Goal: Task Accomplishment & Management: Use online tool/utility

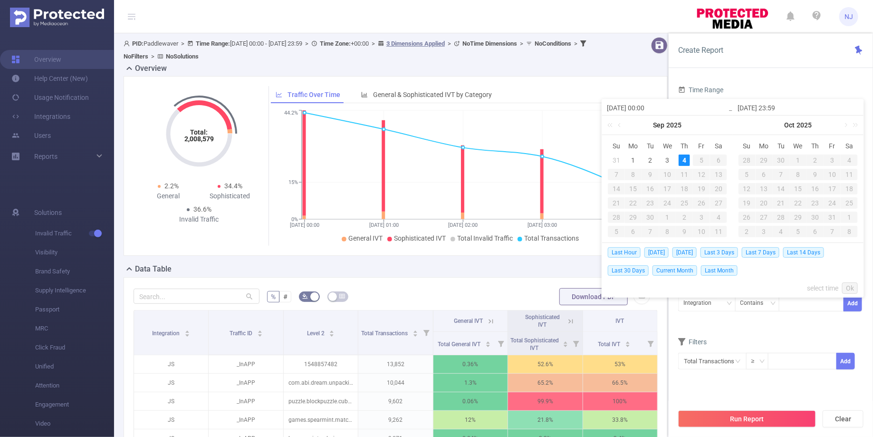
scroll to position [148, 0]
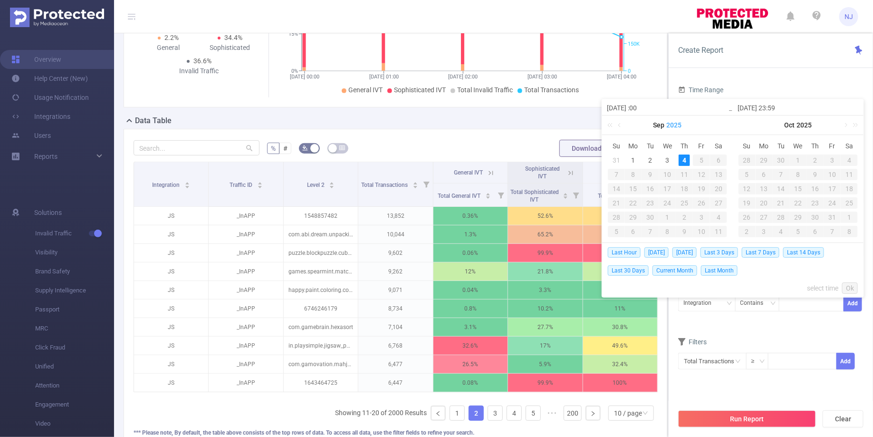
type input "[DATE] 1:00"
type input "[DATE] 13:00"
click at [779, 105] on input "[DATE] 23:59" at bounding box center [798, 107] width 121 height 11
type input "[DATE] 1:59"
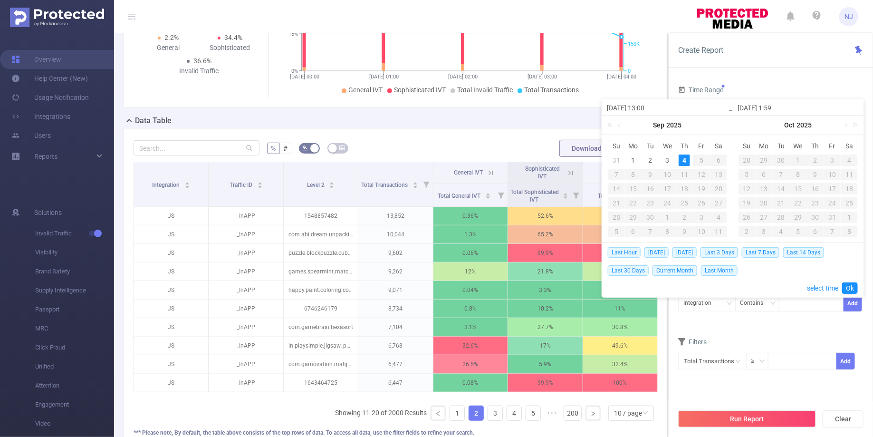
type input "[DATE] 13:59"
click at [847, 284] on link "Ok" at bounding box center [850, 287] width 16 height 11
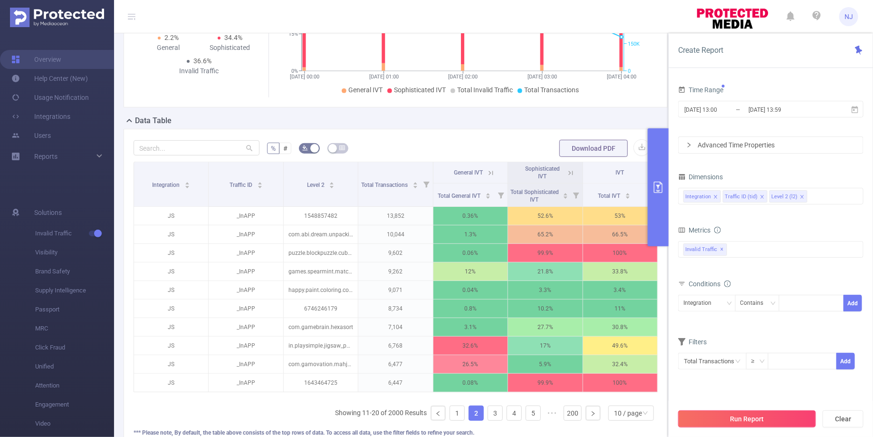
click at [751, 422] on button "Run Report" at bounding box center [747, 418] width 138 height 17
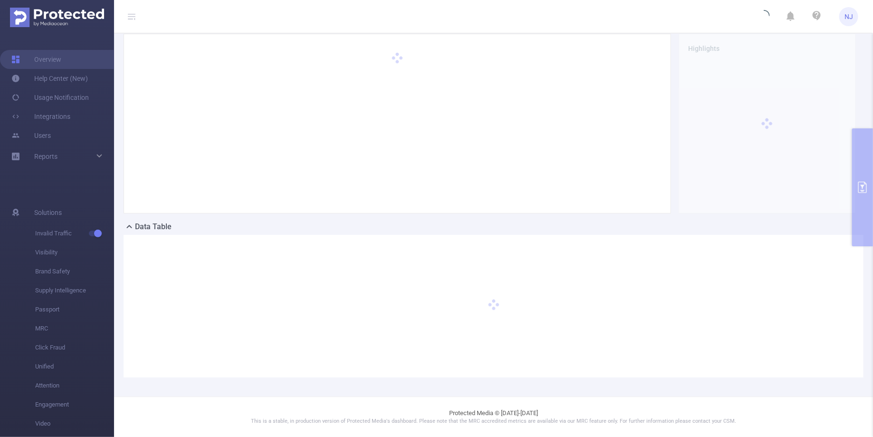
scroll to position [32, 0]
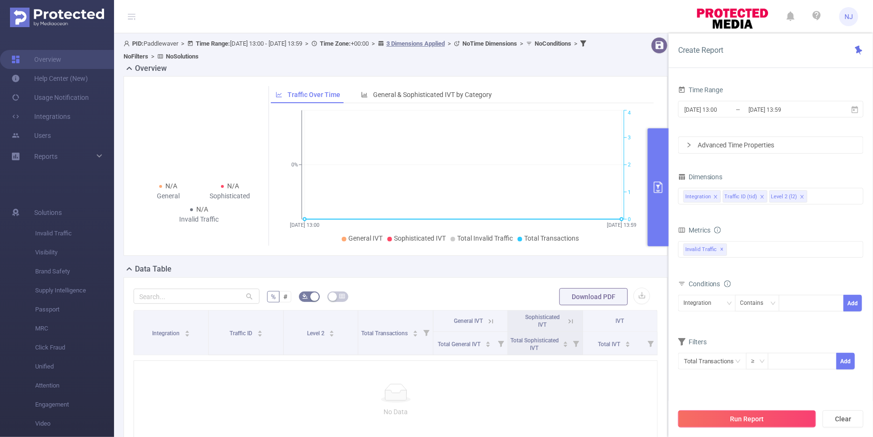
click at [741, 418] on button "Run Report" at bounding box center [747, 418] width 138 height 17
click at [730, 109] on input "[DATE] 13:00" at bounding box center [722, 109] width 77 height 13
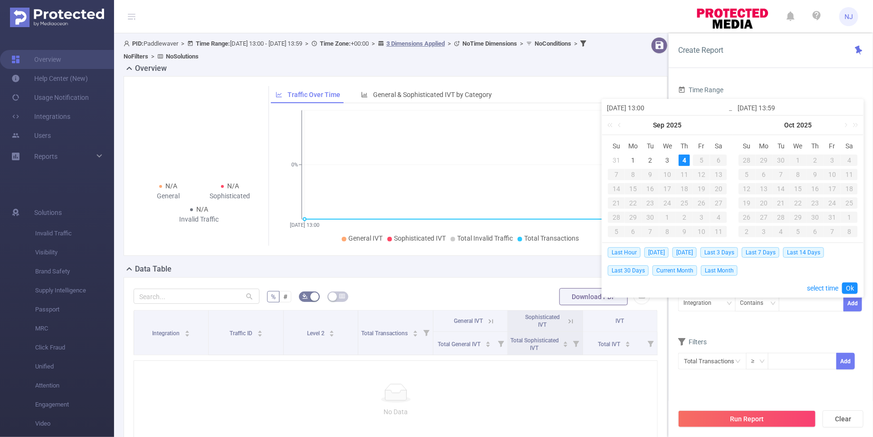
click at [648, 107] on input "[DATE] 13:00" at bounding box center [667, 107] width 121 height 11
type input "[DATE] 0:00"
type input "[DATE] 05:00"
click at [780, 105] on input "[DATE] 13:59" at bounding box center [798, 107] width 121 height 11
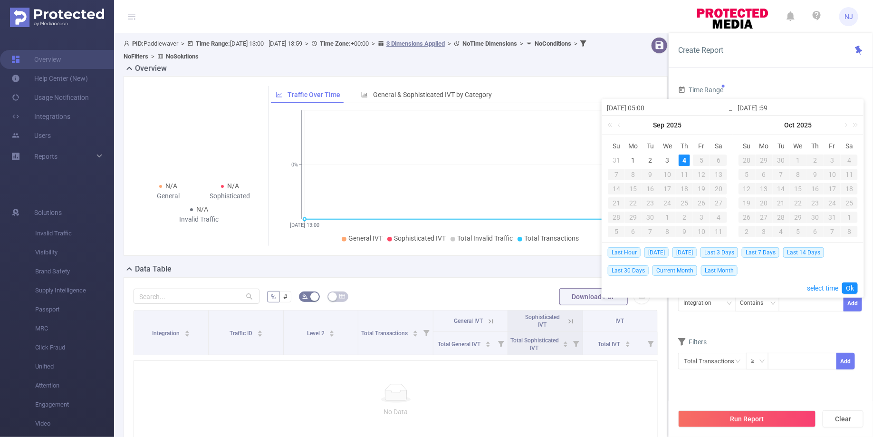
type input "[DATE] 0:59"
type input "[DATE] 05:59"
click at [851, 284] on link "Ok" at bounding box center [850, 287] width 16 height 11
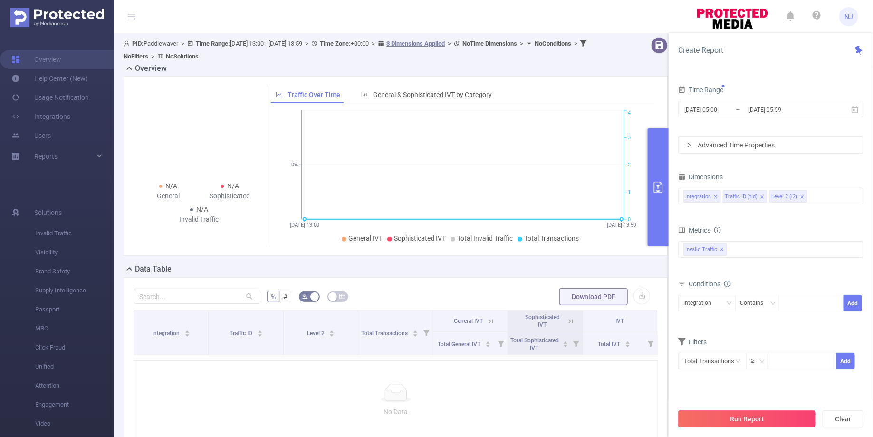
click at [739, 422] on button "Run Report" at bounding box center [747, 418] width 138 height 17
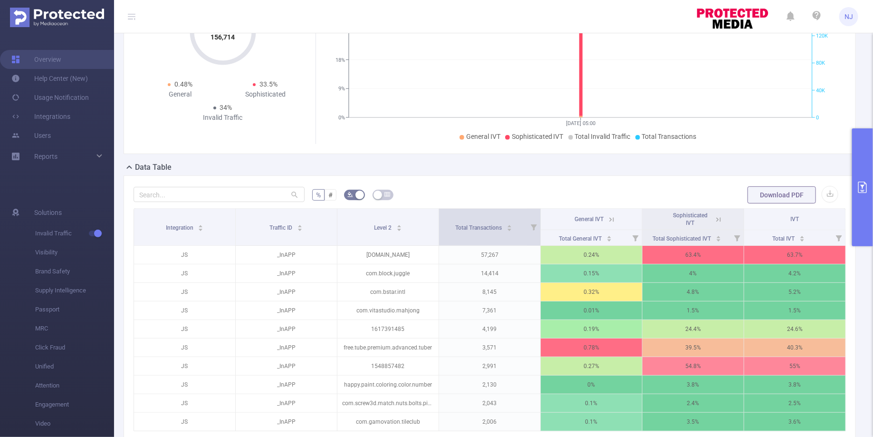
scroll to position [94, 0]
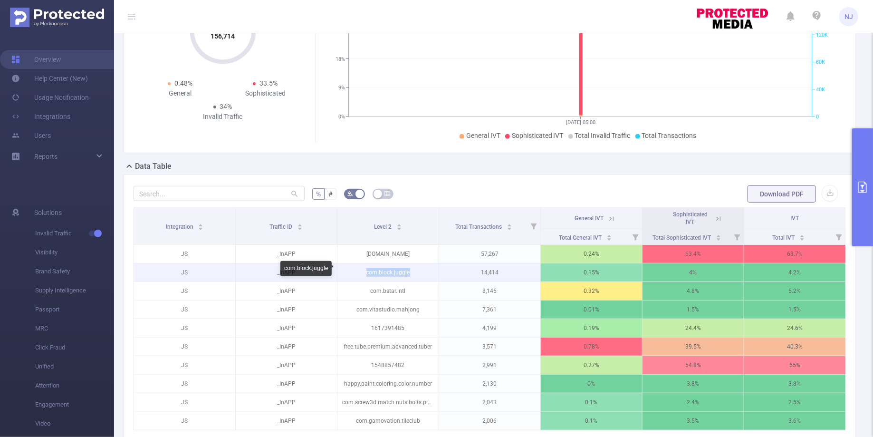
drag, startPoint x: 416, startPoint y: 270, endPoint x: 355, endPoint y: 269, distance: 60.4
click at [355, 269] on p "com.block.juggle" at bounding box center [388, 272] width 101 height 18
copy p "com.block.juggle"
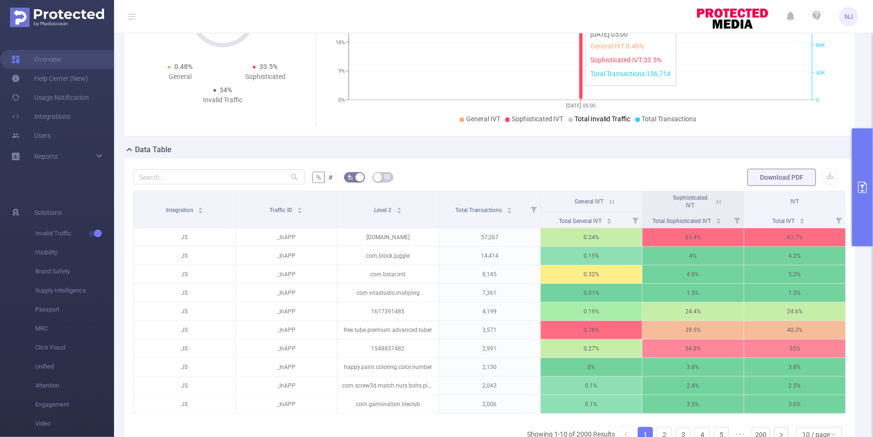
scroll to position [129, 0]
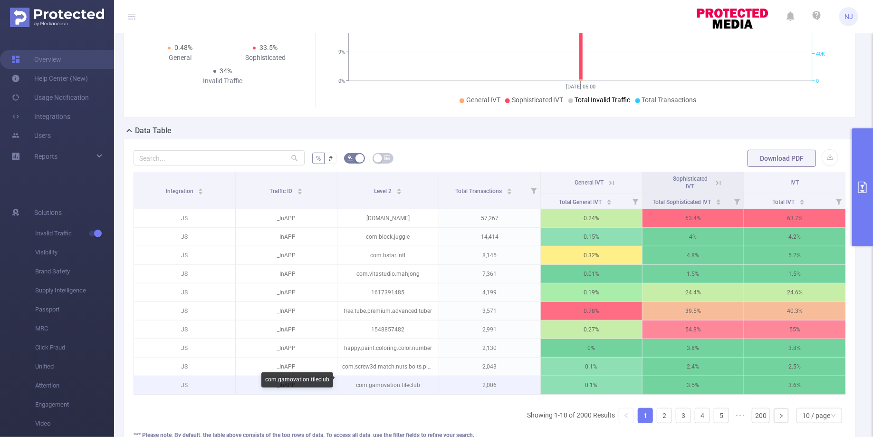
click at [397, 384] on p "com.gamovation.tileclub" at bounding box center [388, 385] width 101 height 18
click at [424, 380] on p "com.gamovation.tileclub" at bounding box center [388, 385] width 101 height 18
drag, startPoint x: 417, startPoint y: 383, endPoint x: 352, endPoint y: 380, distance: 65.6
click at [352, 380] on p "com.gamovation.tileclub" at bounding box center [388, 385] width 101 height 18
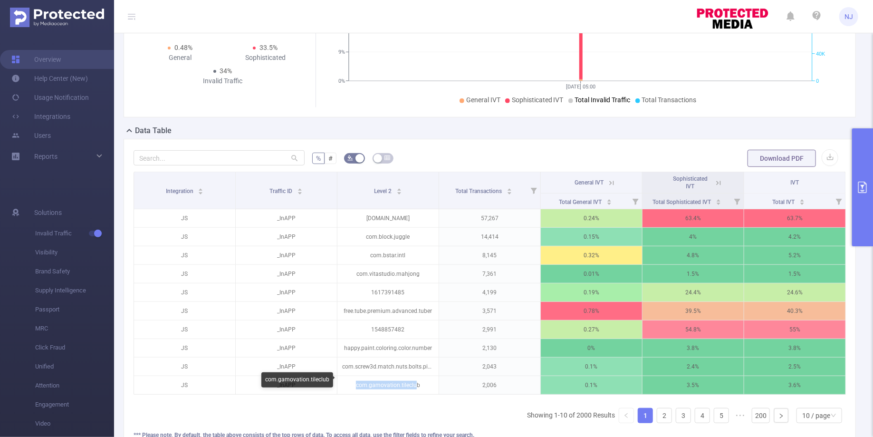
copy p "com.gamovation.tileclu"
click at [670, 414] on link "2" at bounding box center [664, 415] width 14 height 14
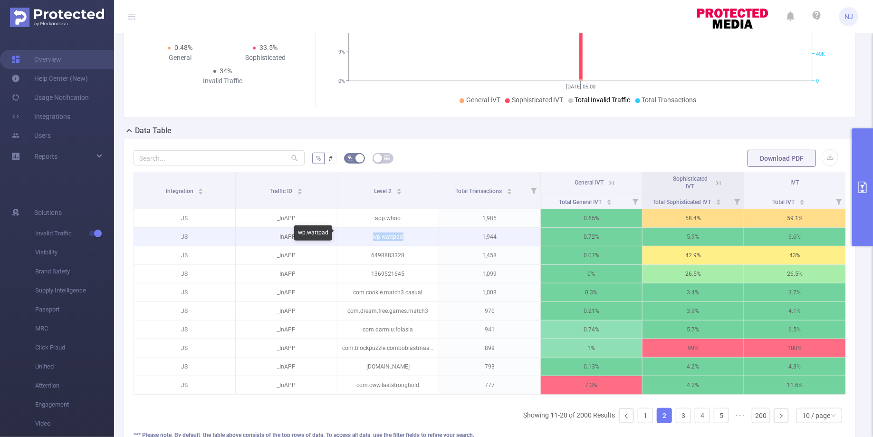
drag, startPoint x: 411, startPoint y: 234, endPoint x: 367, endPoint y: 234, distance: 43.7
click at [367, 234] on p "wp.wattpad" at bounding box center [388, 237] width 101 height 18
copy p "wp.wattpad"
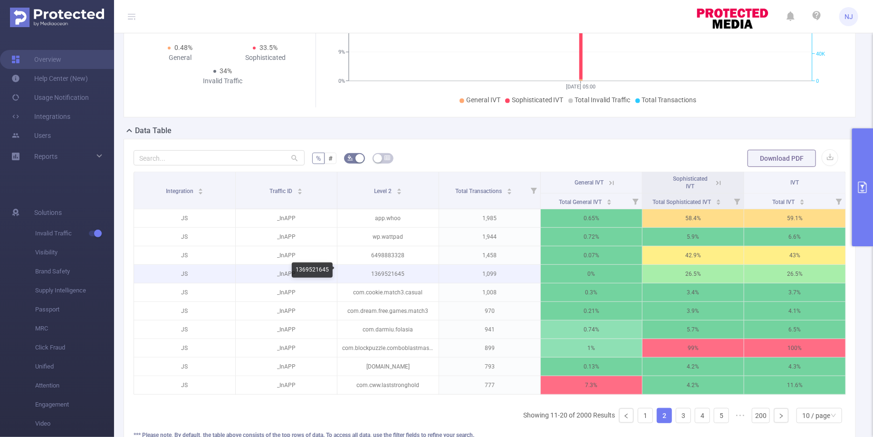
click at [393, 270] on p "1369521645" at bounding box center [388, 274] width 101 height 18
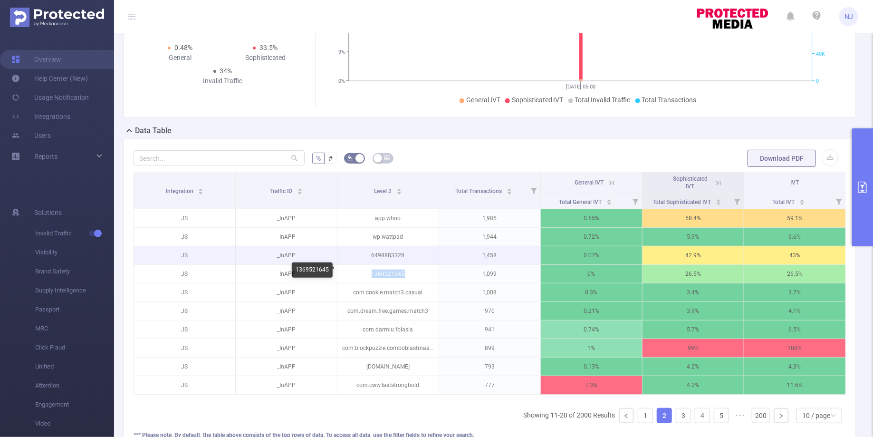
copy p "1369521645"
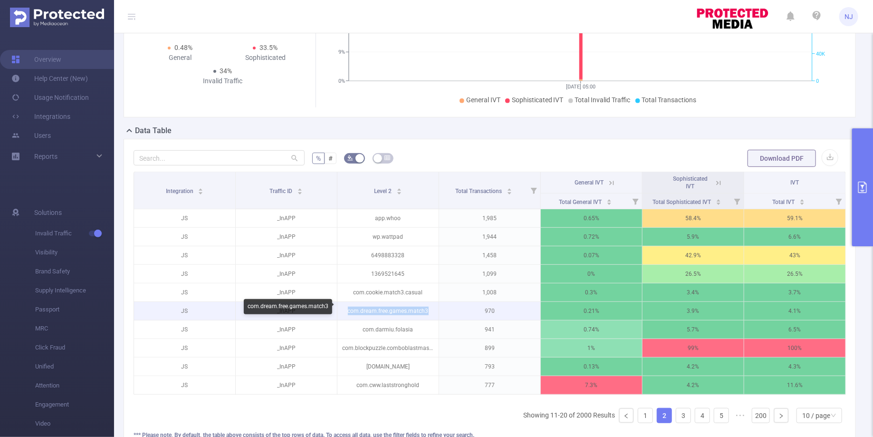
drag, startPoint x: 428, startPoint y: 311, endPoint x: 345, endPoint y: 309, distance: 82.7
click at [345, 309] on p "com.dream.free.games.match3" at bounding box center [388, 311] width 101 height 18
copy p "com.dream.free.games.match3"
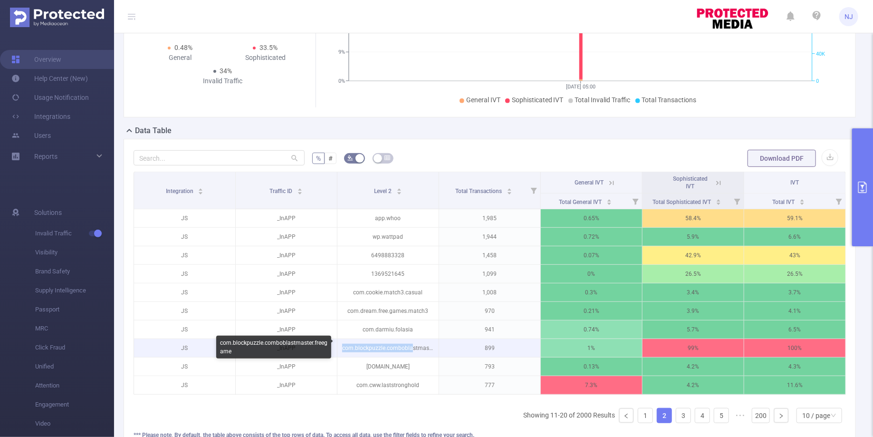
drag, startPoint x: 412, startPoint y: 347, endPoint x: 342, endPoint y: 343, distance: 70.5
click at [342, 343] on p "com.blockpuzzle.comboblastmaster.freegame" at bounding box center [388, 348] width 101 height 18
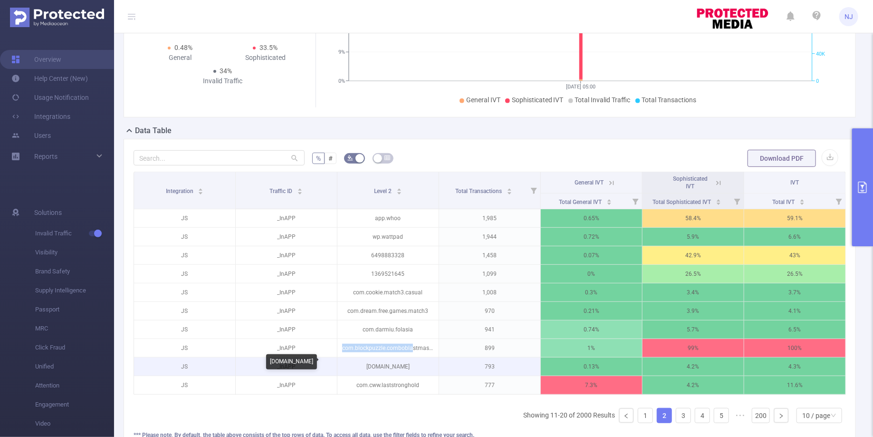
drag, startPoint x: 408, startPoint y: 361, endPoint x: 358, endPoint y: 362, distance: 49.9
click at [358, 362] on p "[DOMAIN_NAME]" at bounding box center [388, 367] width 101 height 18
copy p "com.grindrapp.andr"
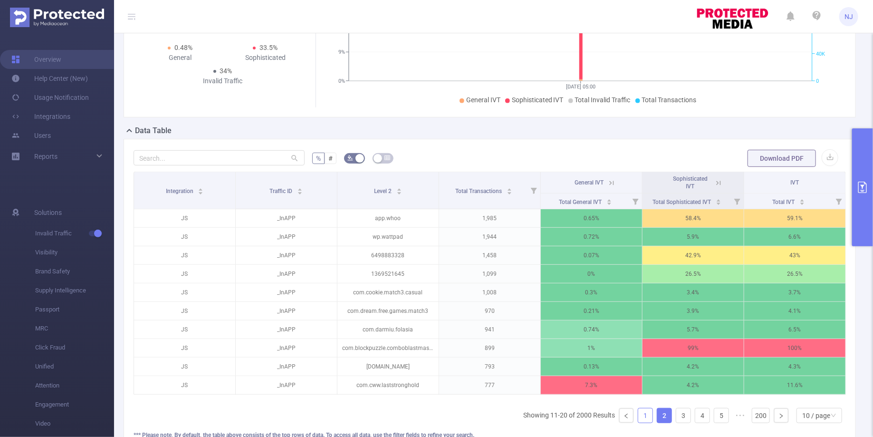
click at [647, 419] on li "1" at bounding box center [645, 415] width 15 height 15
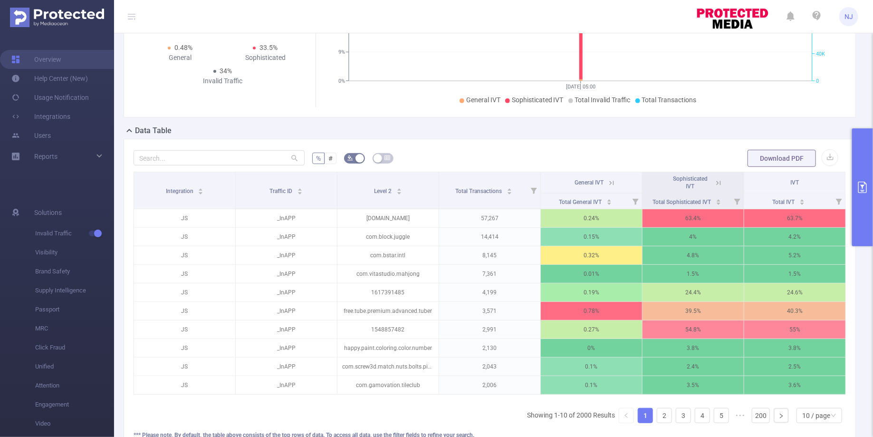
click at [858, 193] on button "primary" at bounding box center [862, 187] width 21 height 118
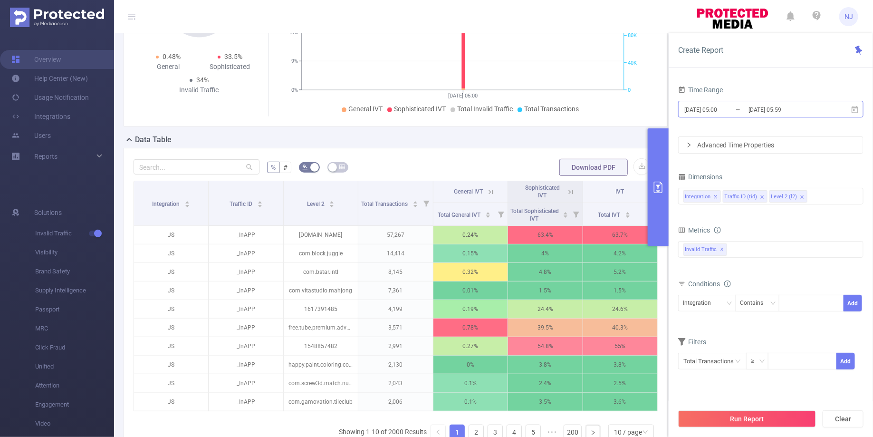
click at [723, 111] on input "[DATE] 05:00" at bounding box center [722, 109] width 77 height 13
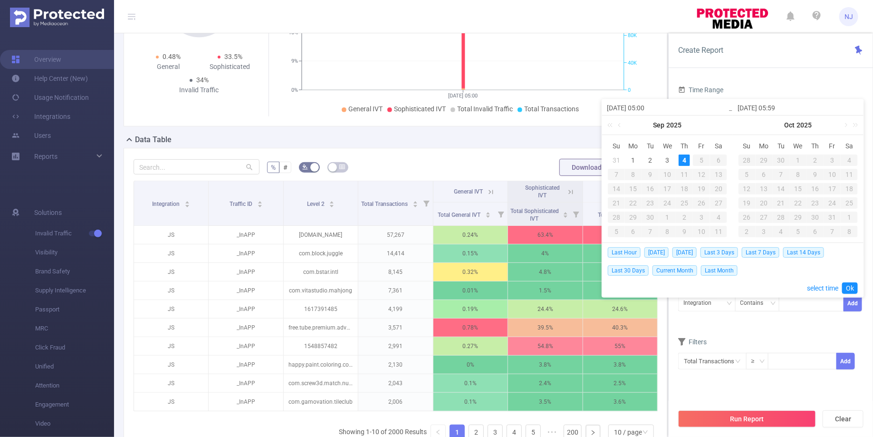
click at [649, 107] on input "[DATE] 05:00" at bounding box center [667, 107] width 121 height 11
type input "[DATE] 05:00"
click at [780, 105] on input "[DATE] 05:59" at bounding box center [798, 107] width 121 height 11
type input "[DATE] 0:59"
type input "[DATE] 06:59"
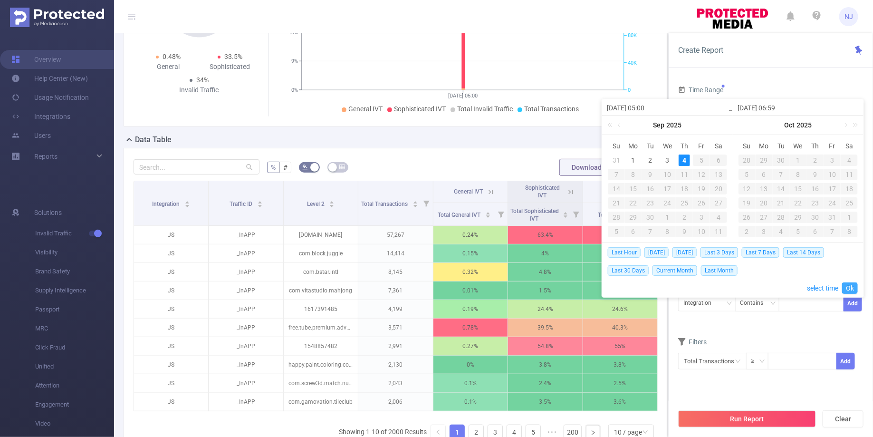
type input "[DATE] 06:59"
click at [850, 285] on link "Ok" at bounding box center [850, 287] width 16 height 11
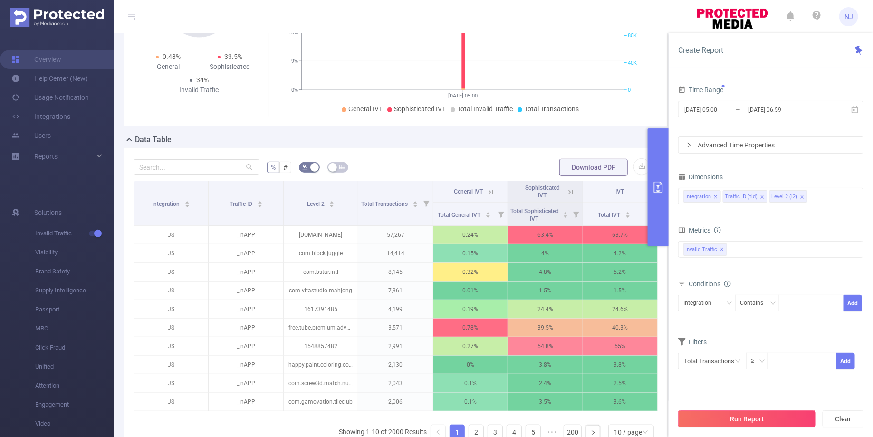
click at [742, 416] on button "Run Report" at bounding box center [747, 418] width 138 height 17
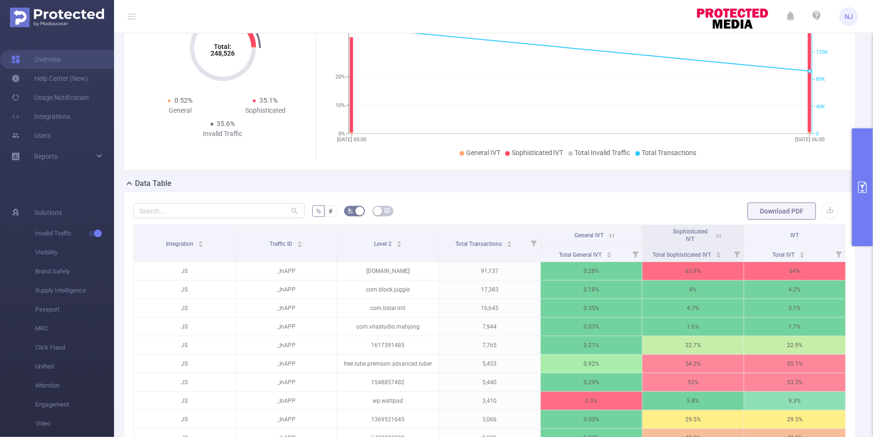
scroll to position [79, 0]
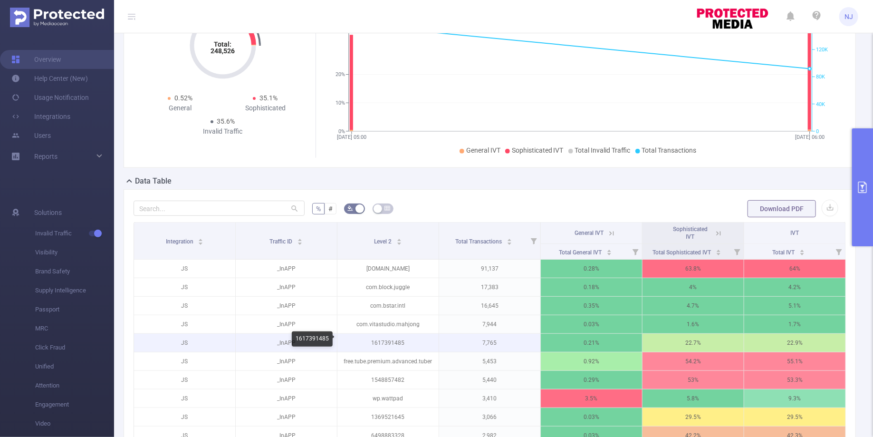
click at [397, 339] on p "1617391485" at bounding box center [388, 343] width 101 height 18
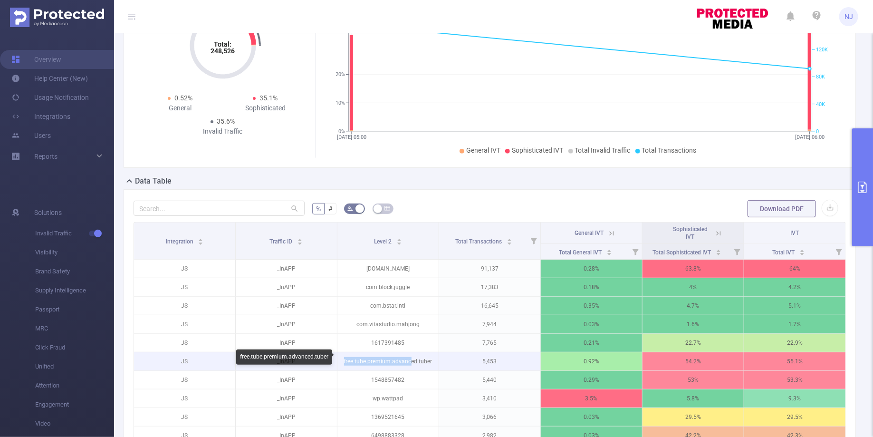
drag, startPoint x: 411, startPoint y: 361, endPoint x: 343, endPoint y: 360, distance: 68.0
click at [343, 360] on p "free.tube.premium.advanced.tuber" at bounding box center [388, 361] width 101 height 18
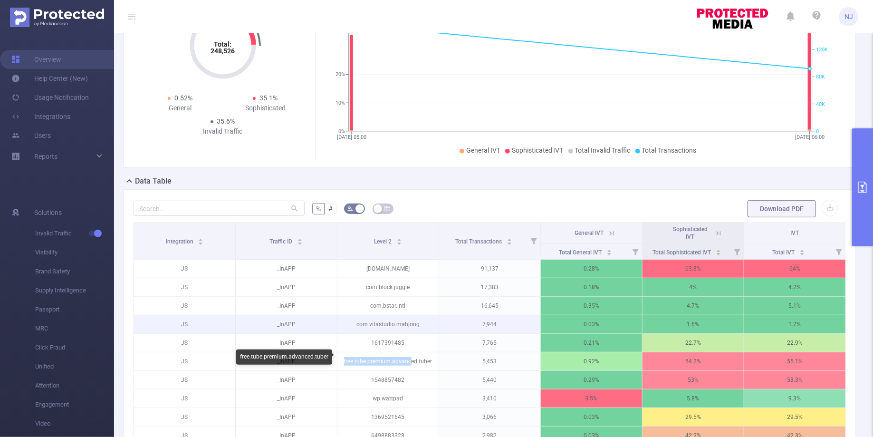
copy p "free.tube.premium.advanc"
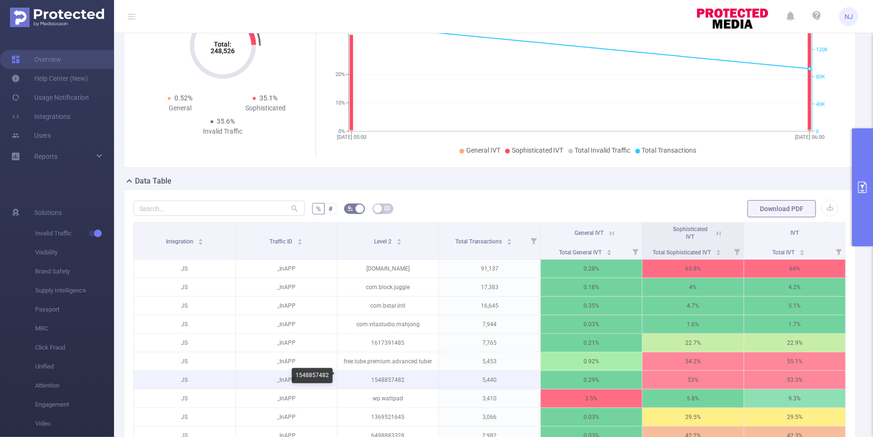
click at [392, 376] on p "1548857482" at bounding box center [388, 380] width 101 height 18
copy p "1548857482"
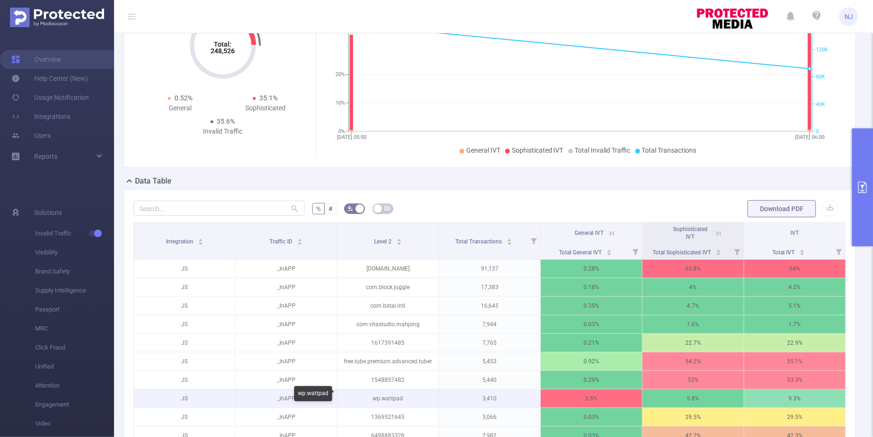
click at [388, 397] on p "wp.wattpad" at bounding box center [388, 398] width 101 height 18
click at [400, 397] on p "wp.wattpad" at bounding box center [388, 398] width 101 height 18
drag, startPoint x: 407, startPoint y: 397, endPoint x: 368, endPoint y: 397, distance: 39.5
click at [368, 397] on p "wp.wattpad" at bounding box center [388, 398] width 101 height 18
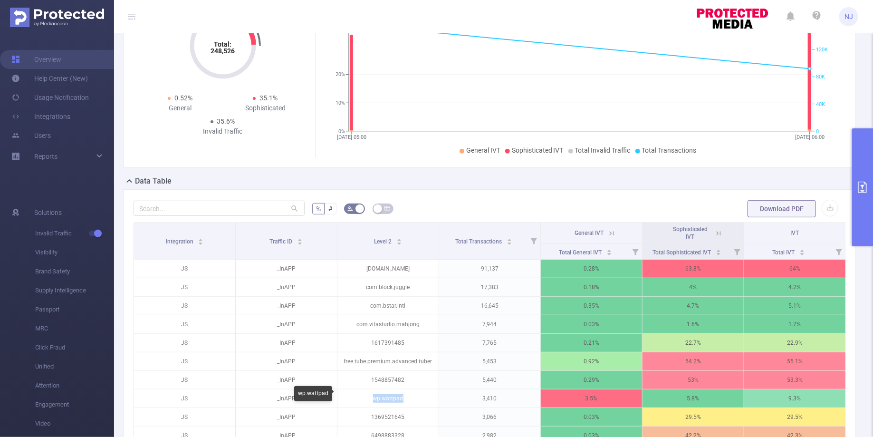
copy p "wp.wattpad"
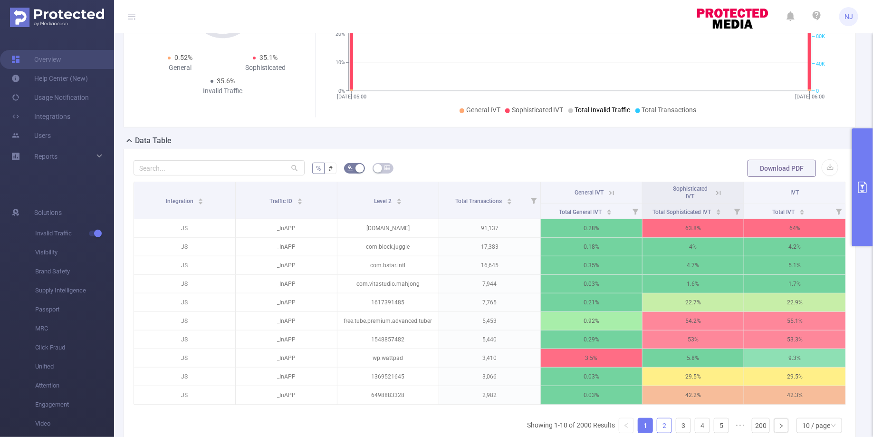
click at [669, 424] on link "2" at bounding box center [664, 425] width 14 height 14
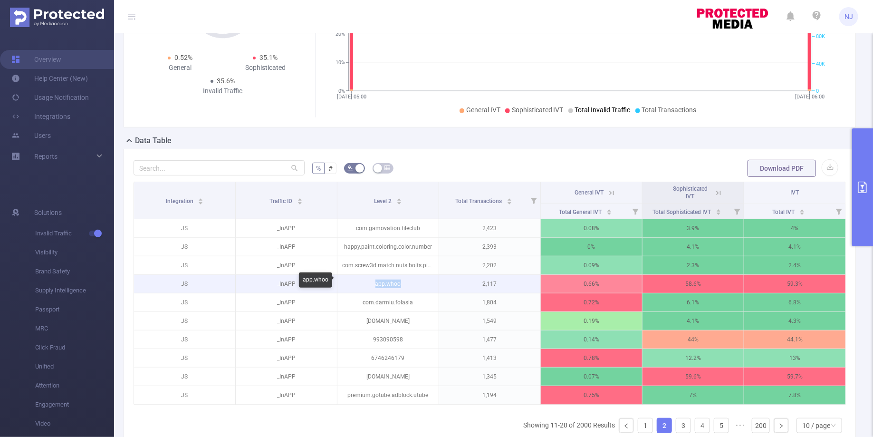
drag, startPoint x: 372, startPoint y: 282, endPoint x: 406, endPoint y: 281, distance: 33.8
click at [406, 281] on p "app.whoo" at bounding box center [388, 284] width 101 height 18
copy p "app.whoo"
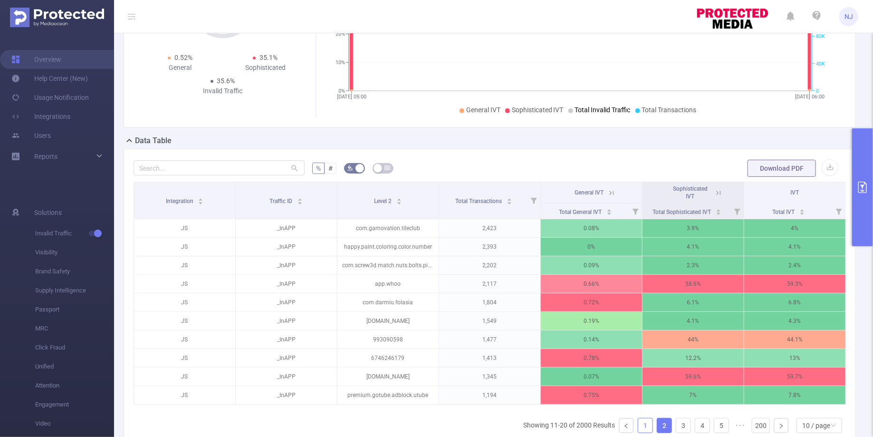
click at [648, 424] on link "1" at bounding box center [645, 425] width 14 height 14
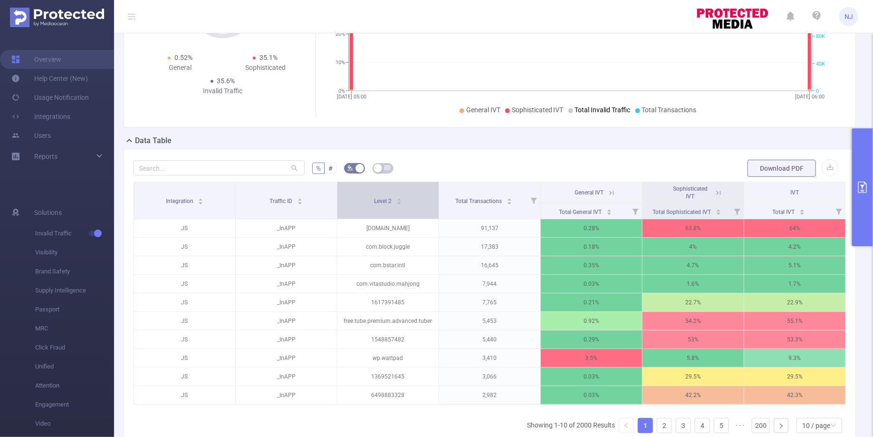
click at [374, 198] on div "Level 2" at bounding box center [388, 200] width 28 height 10
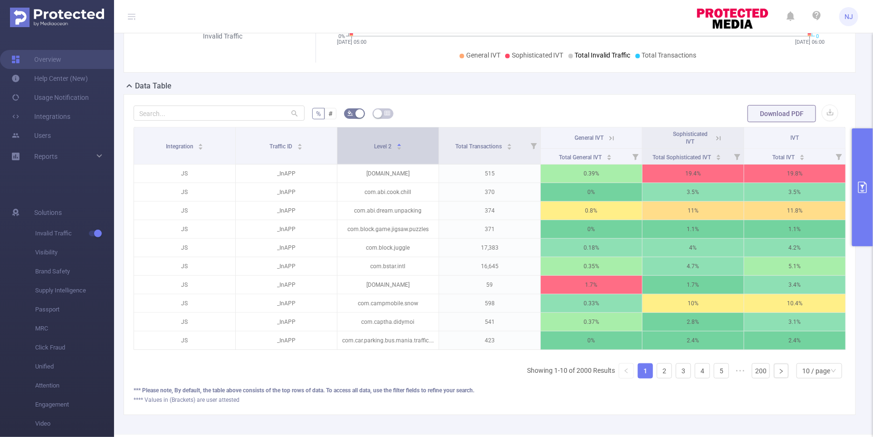
click at [396, 141] on div "Level 2" at bounding box center [388, 146] width 28 height 10
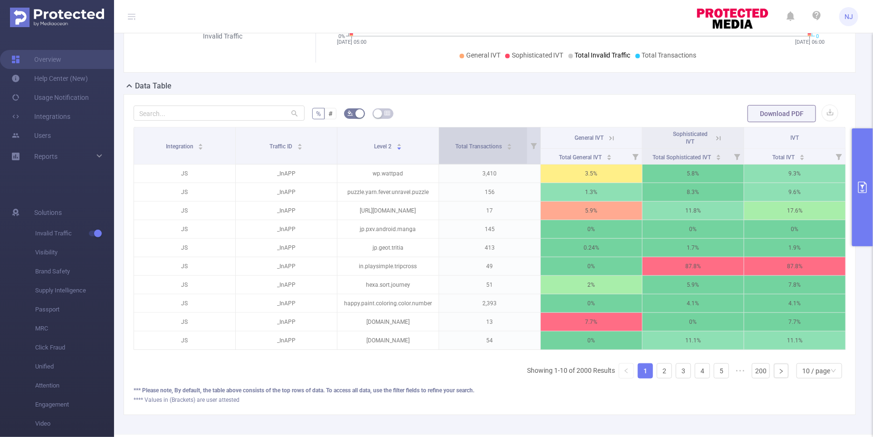
click at [498, 141] on div "Total Transactions" at bounding box center [483, 146] width 57 height 10
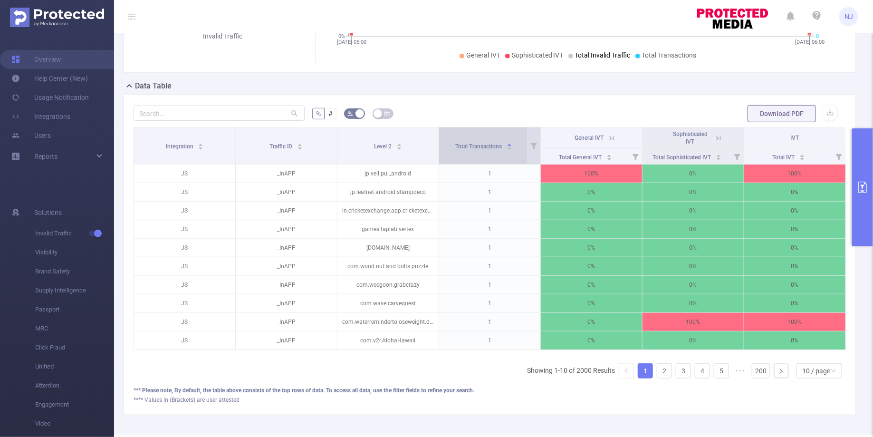
click at [498, 141] on div "Total Transactions" at bounding box center [483, 146] width 57 height 10
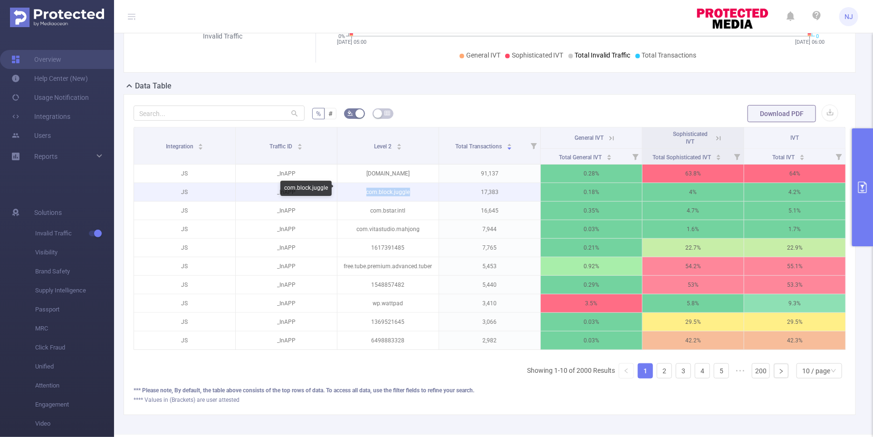
drag, startPoint x: 418, startPoint y: 185, endPoint x: 415, endPoint y: 190, distance: 5.7
click at [415, 190] on p "com.block.juggle" at bounding box center [388, 192] width 101 height 18
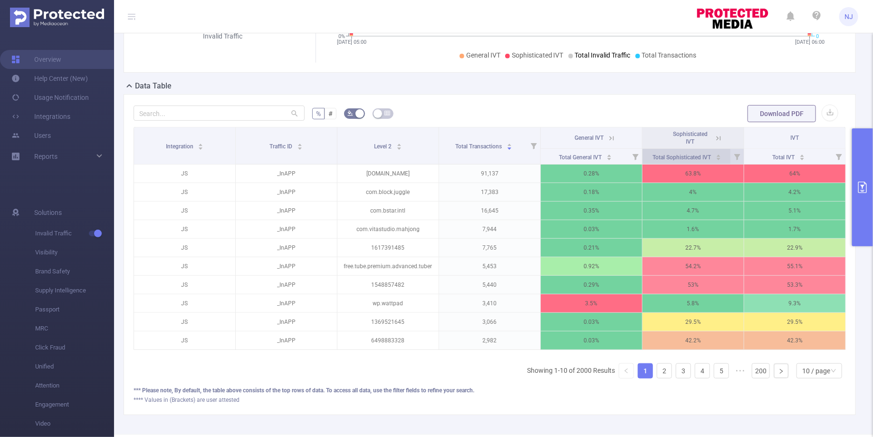
scroll to position [176, 0]
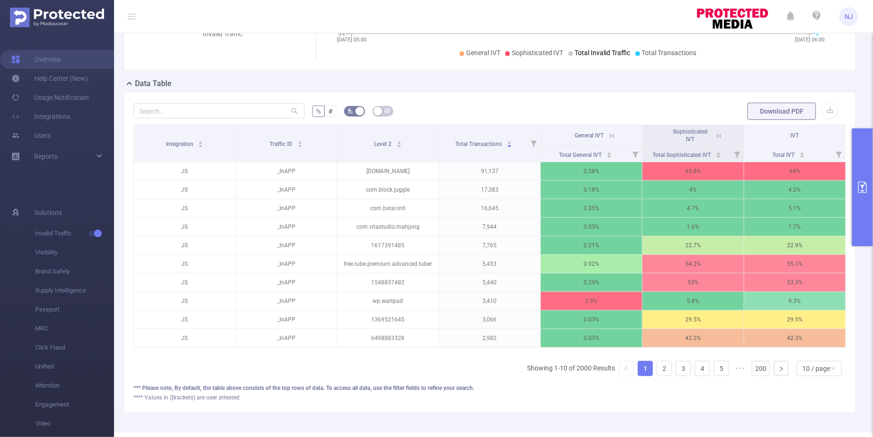
click at [865, 190] on icon "primary" at bounding box center [863, 187] width 9 height 11
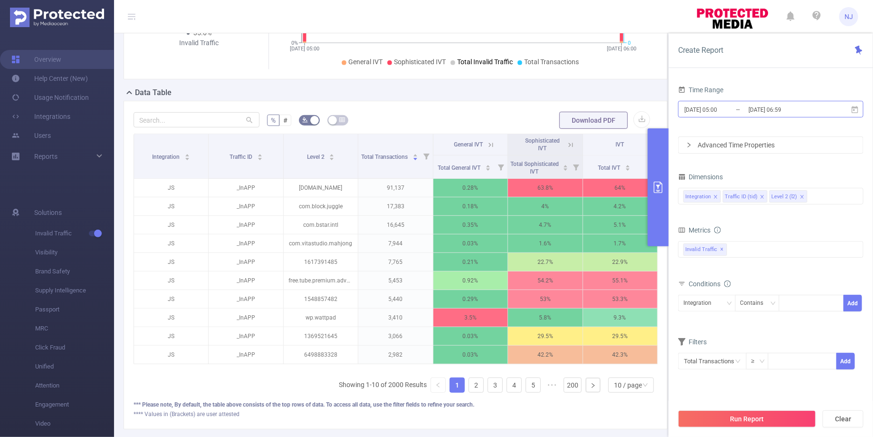
click at [786, 111] on input "[DATE] 06:59" at bounding box center [786, 109] width 77 height 13
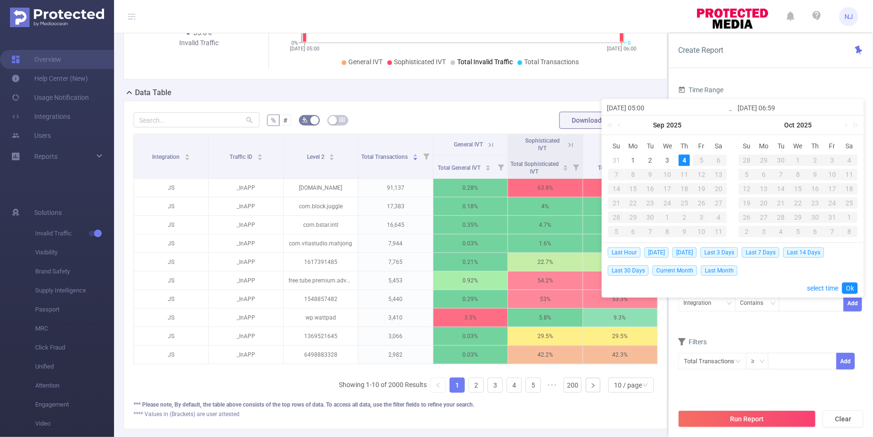
click at [781, 108] on input "[DATE] 06:59" at bounding box center [798, 107] width 121 height 11
click at [649, 108] on input "[DATE] 05:00" at bounding box center [667, 107] width 121 height 11
type input "[DATE] 0:00"
type input "[DATE] 06:00"
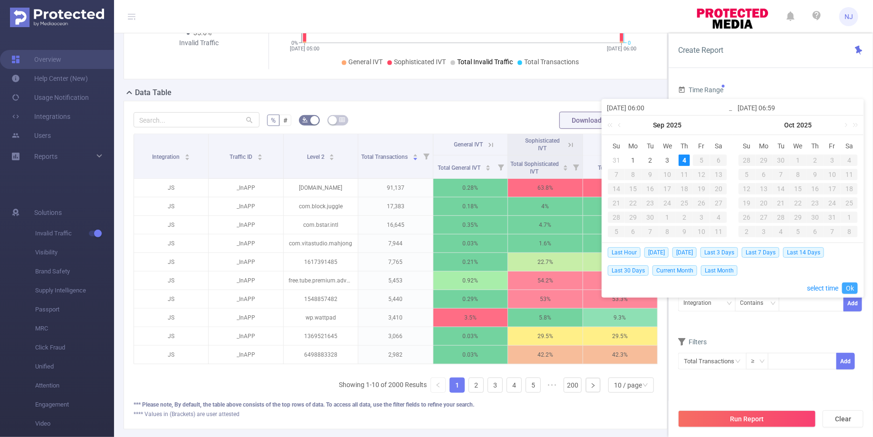
click at [848, 286] on link "Ok" at bounding box center [850, 287] width 16 height 11
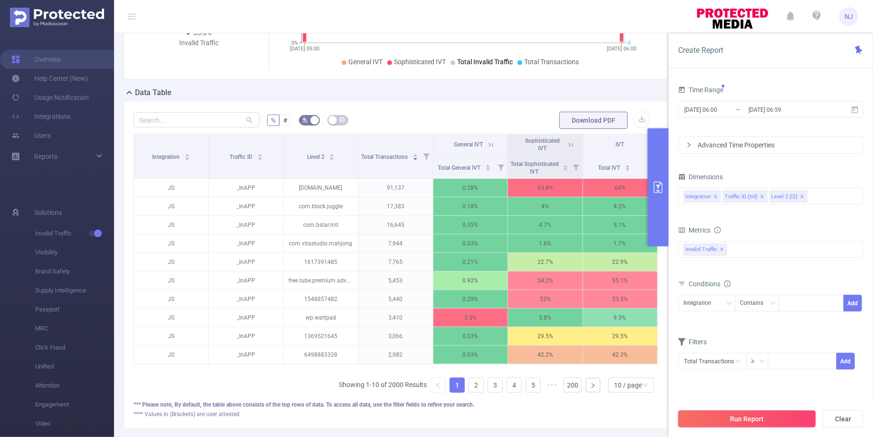
click at [758, 416] on button "Run Report" at bounding box center [747, 418] width 138 height 17
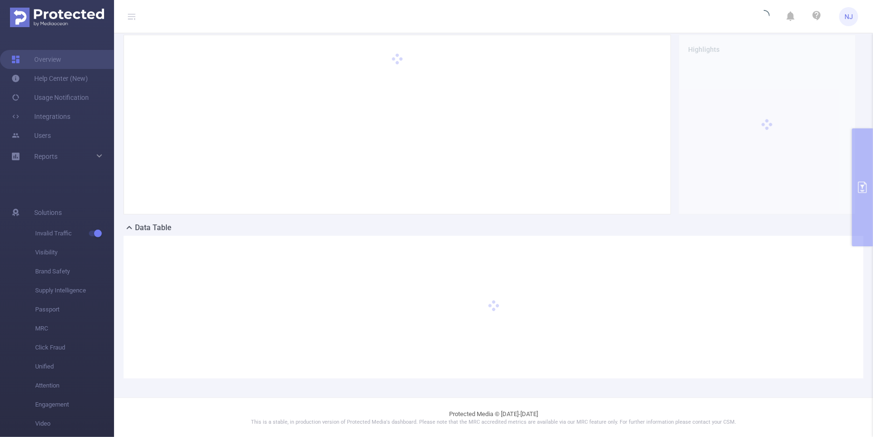
click at [407, 324] on div at bounding box center [494, 307] width 740 height 143
